Goal: Navigation & Orientation: Go to known website

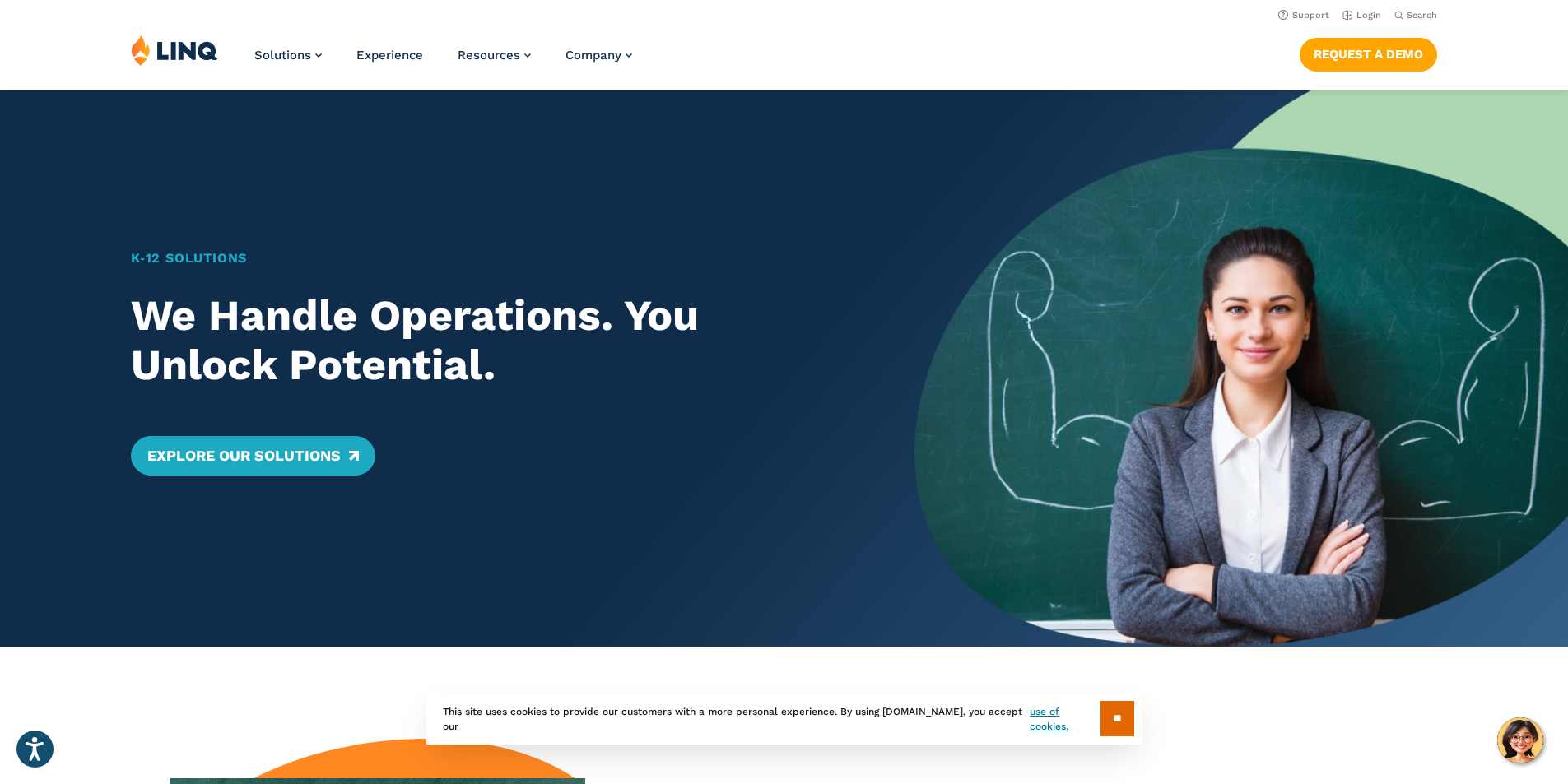
click at [178, 52] on img at bounding box center [174, 50] width 87 height 32
click at [1363, 12] on link "Login" at bounding box center [1362, 15] width 39 height 11
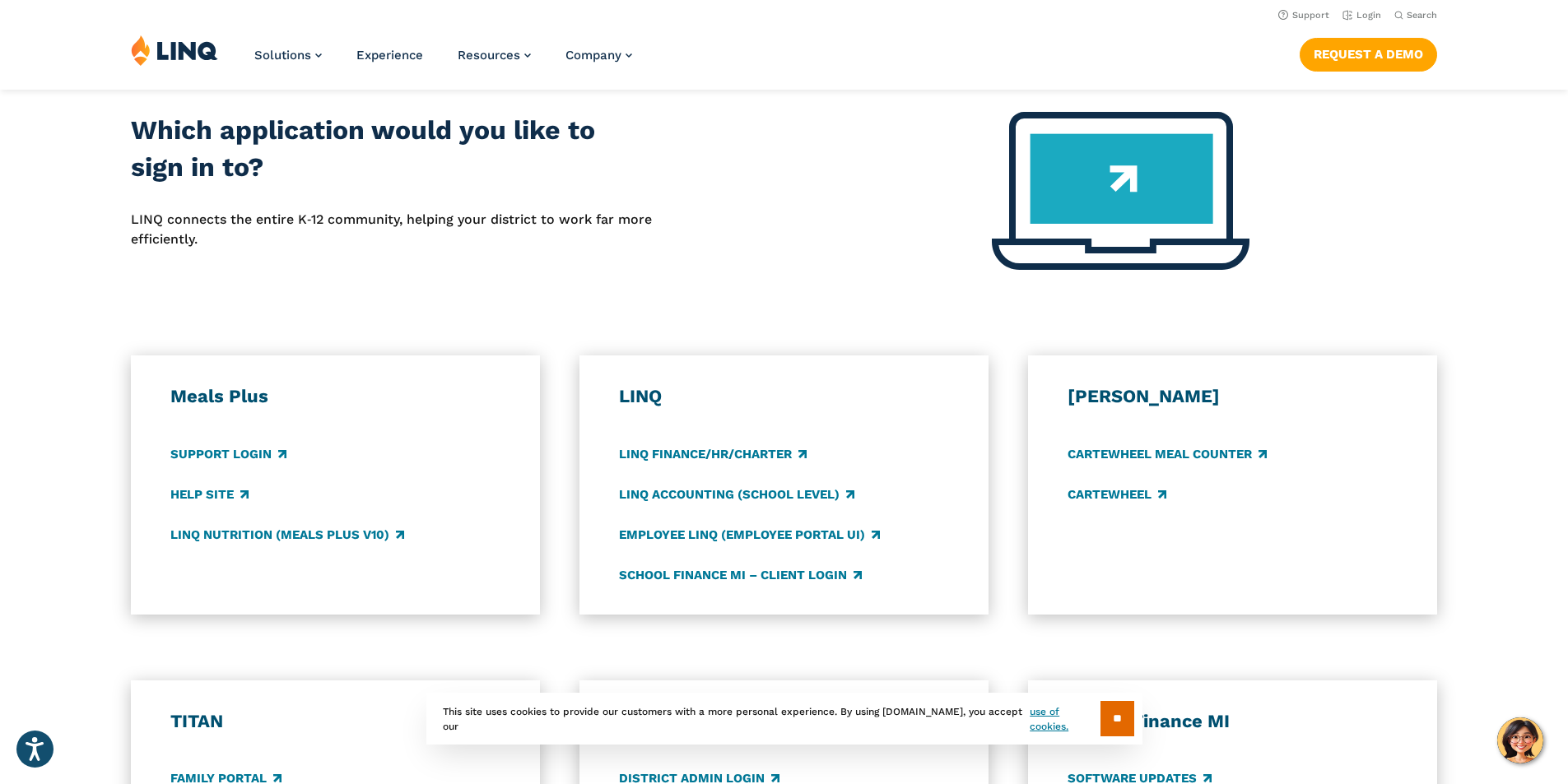
scroll to position [576, 0]
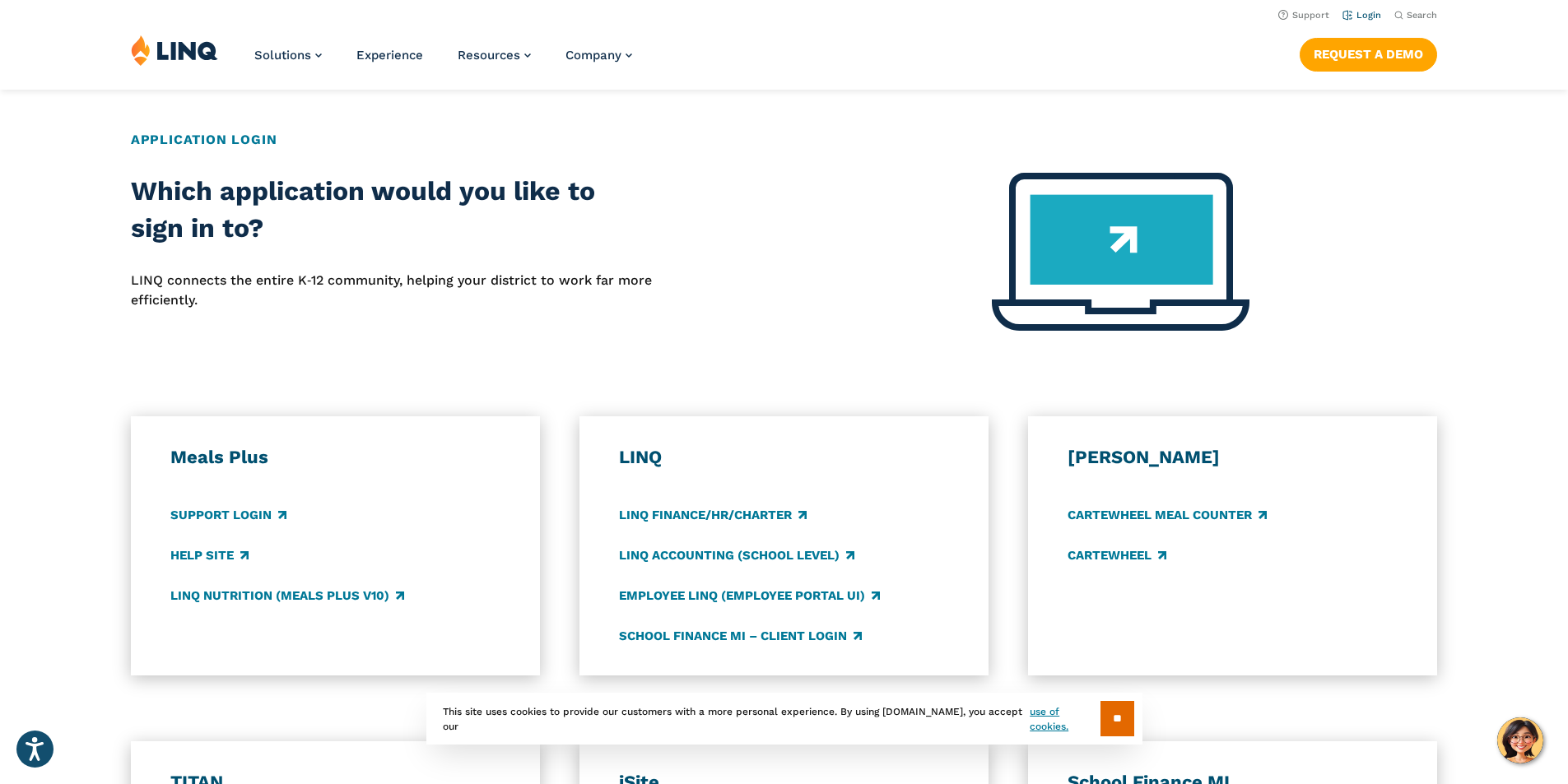
click at [1370, 12] on link "Login" at bounding box center [1362, 15] width 39 height 11
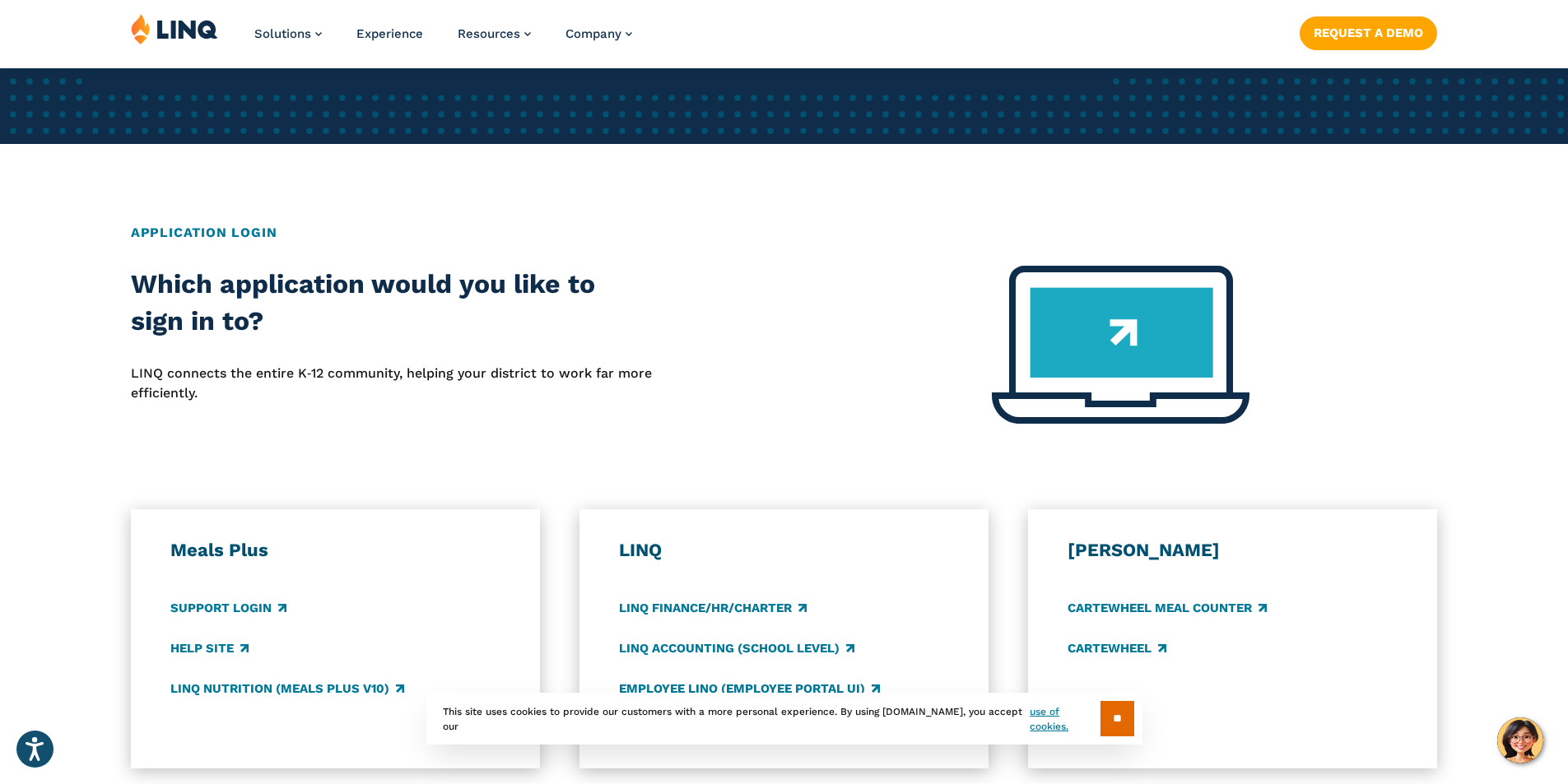
scroll to position [494, 0]
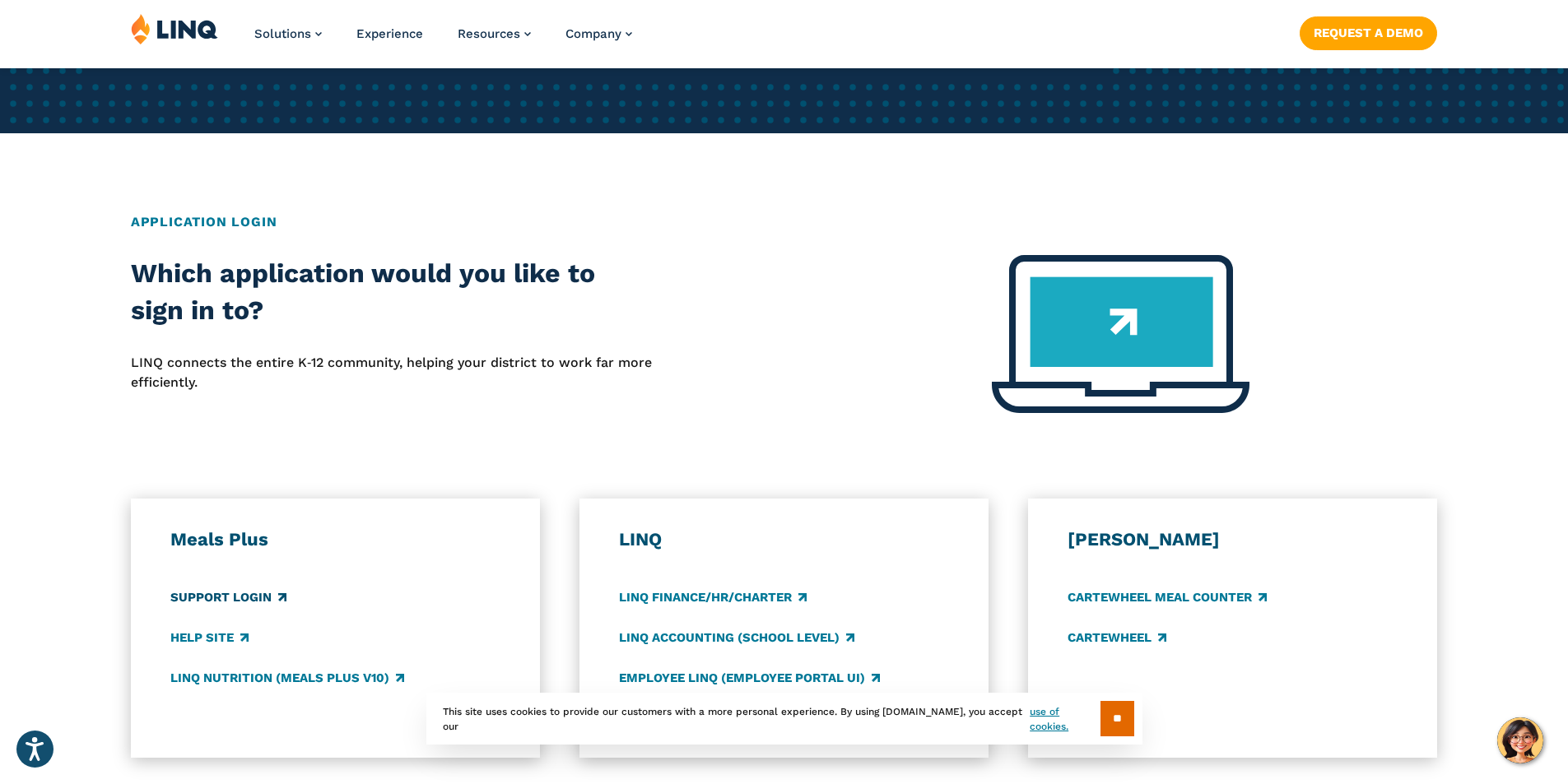
click at [230, 595] on link "Support Login" at bounding box center [229, 597] width 116 height 18
